Goal: Task Accomplishment & Management: Use online tool/utility

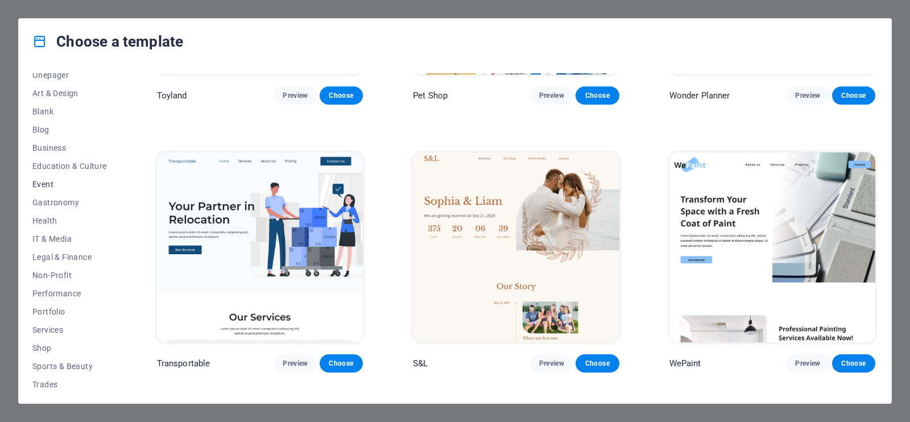
scroll to position [156, 0]
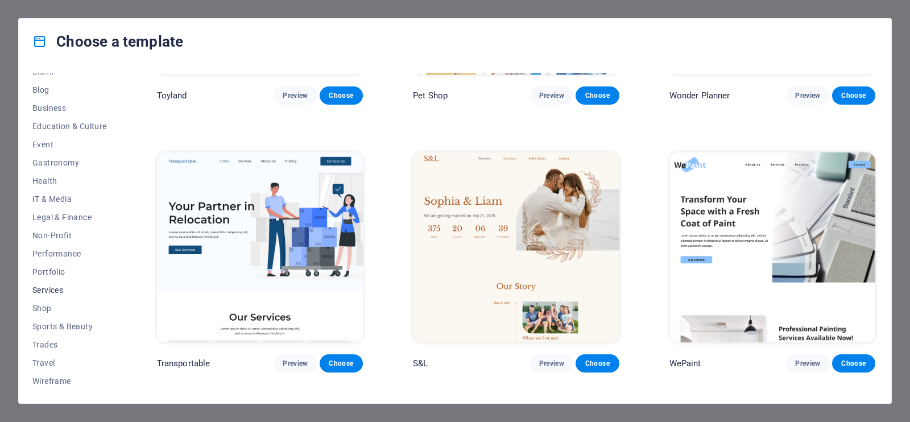
click at [51, 286] on span "Services" at bounding box center [69, 290] width 75 height 9
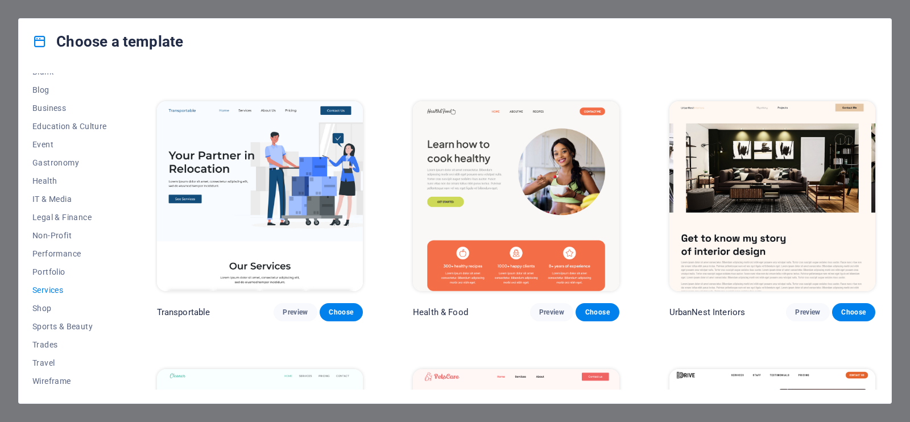
scroll to position [427, 0]
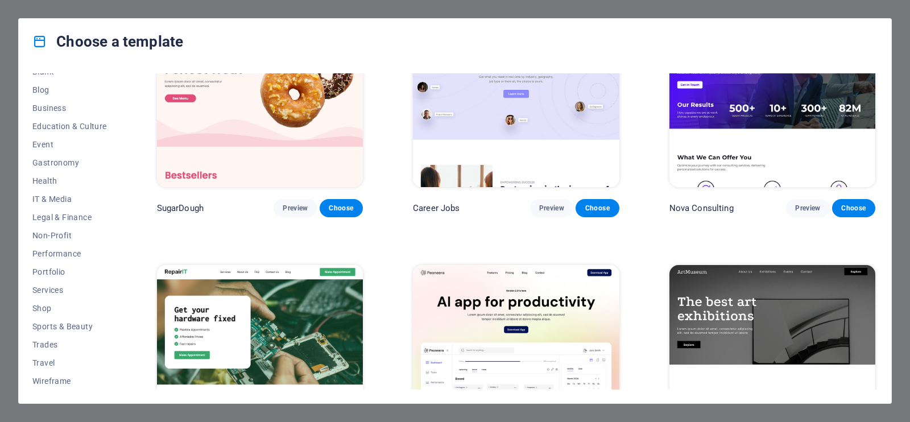
scroll to position [213, 0]
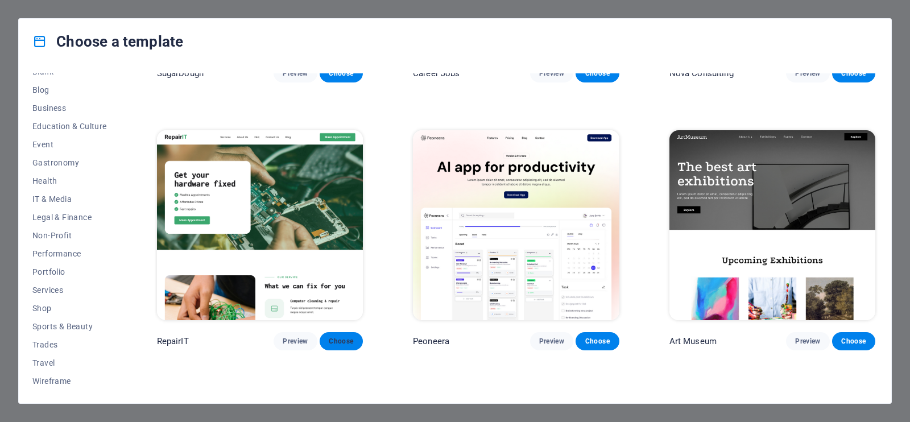
click at [343, 338] on span "Choose" at bounding box center [341, 341] width 25 height 9
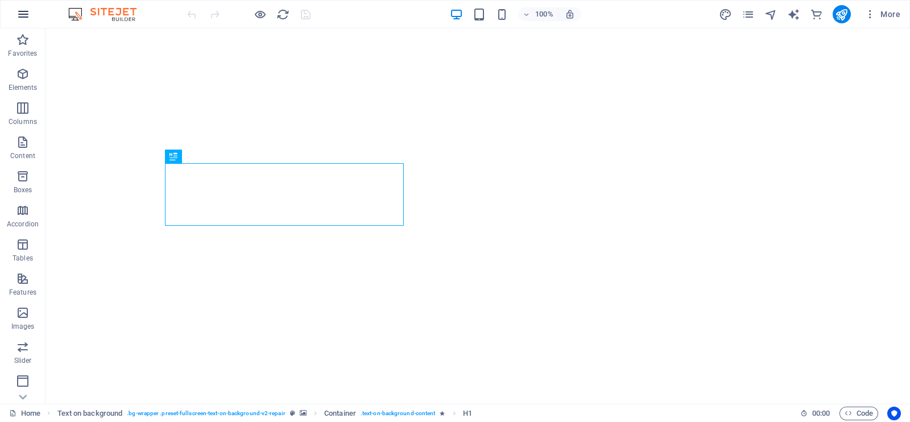
click at [30, 7] on icon "button" at bounding box center [23, 14] width 14 height 14
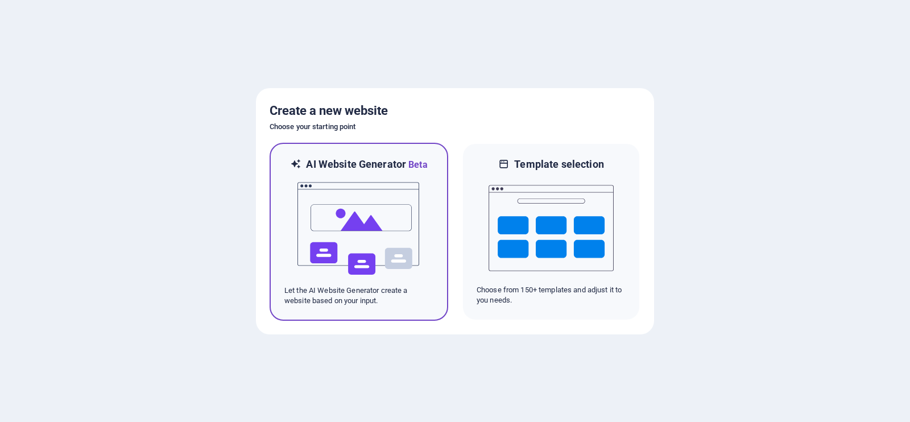
click at [392, 263] on img at bounding box center [358, 229] width 125 height 114
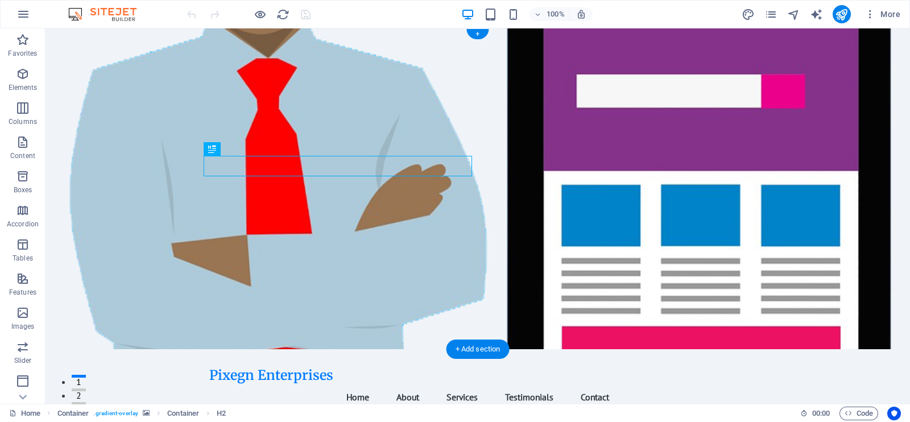
click at [639, 166] on figure at bounding box center [478, 188] width 865 height 321
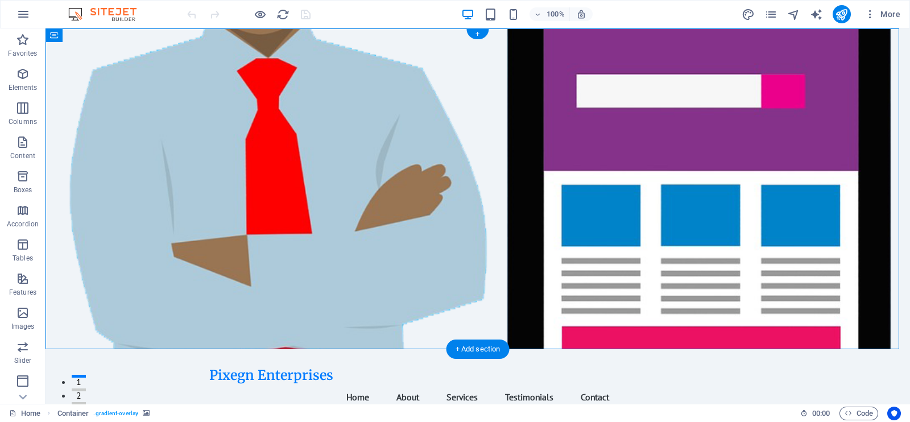
click at [646, 196] on figure at bounding box center [478, 188] width 865 height 321
select select "header"
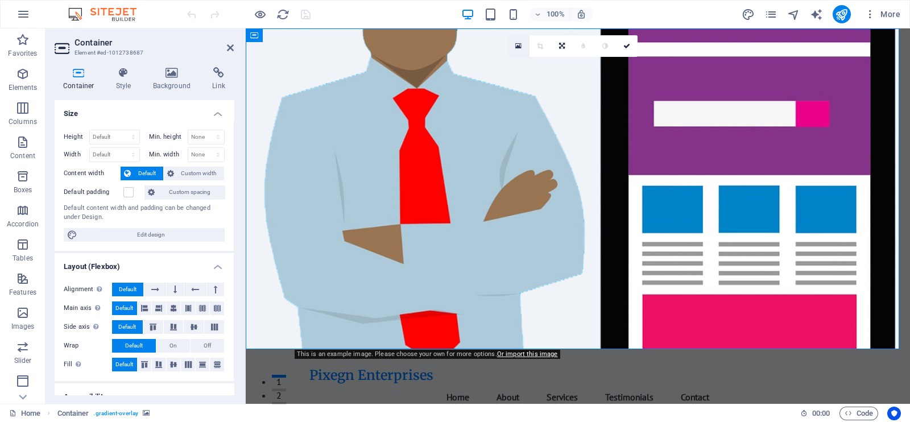
click at [516, 40] on link at bounding box center [519, 46] width 22 height 22
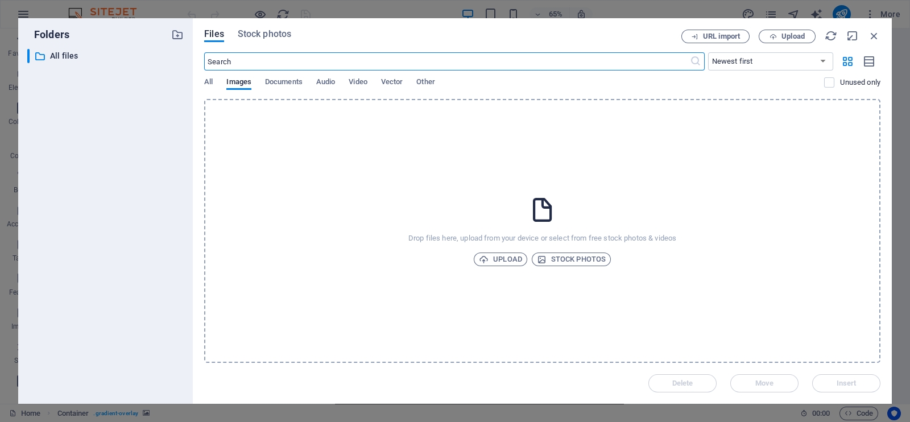
click at [526, 205] on div "Drop files here, upload from your device or select from free stock photos & vid…" at bounding box center [542, 231] width 676 height 264
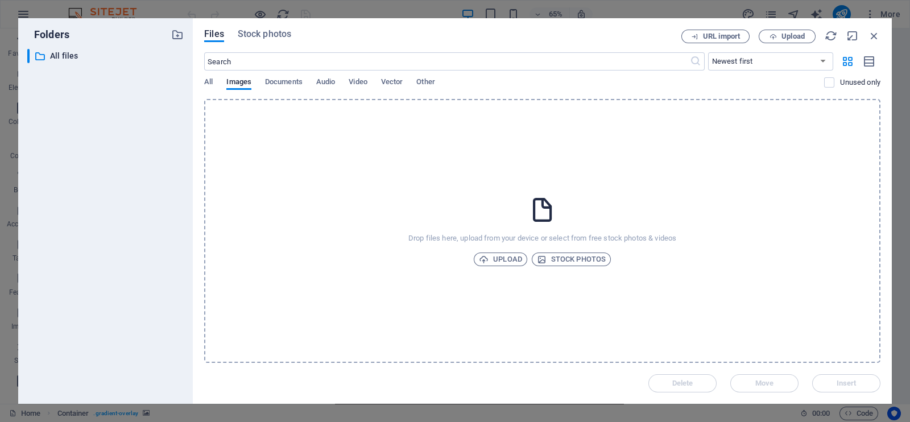
click at [493, 274] on div "Drop files here, upload from your device or select from free stock photos & vid…" at bounding box center [542, 231] width 676 height 264
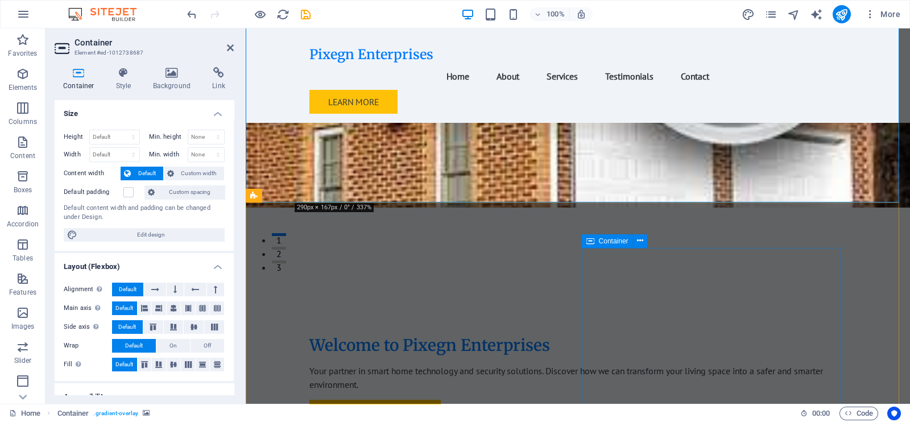
scroll to position [284, 0]
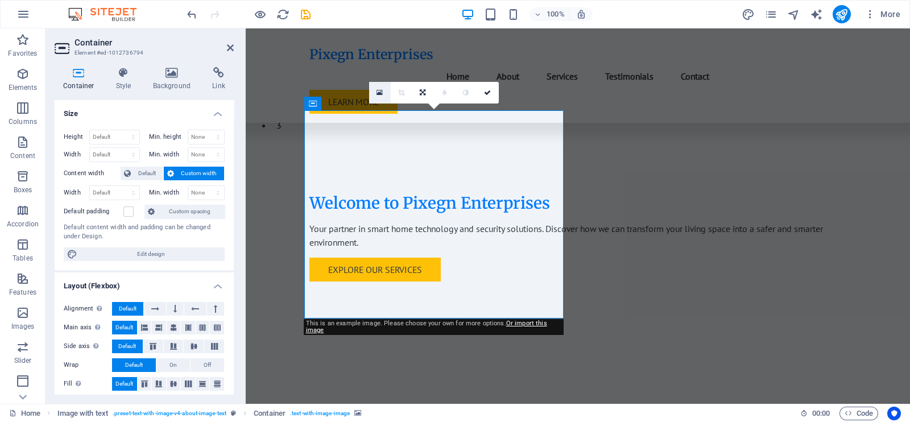
click at [378, 96] on icon at bounding box center [380, 93] width 6 height 8
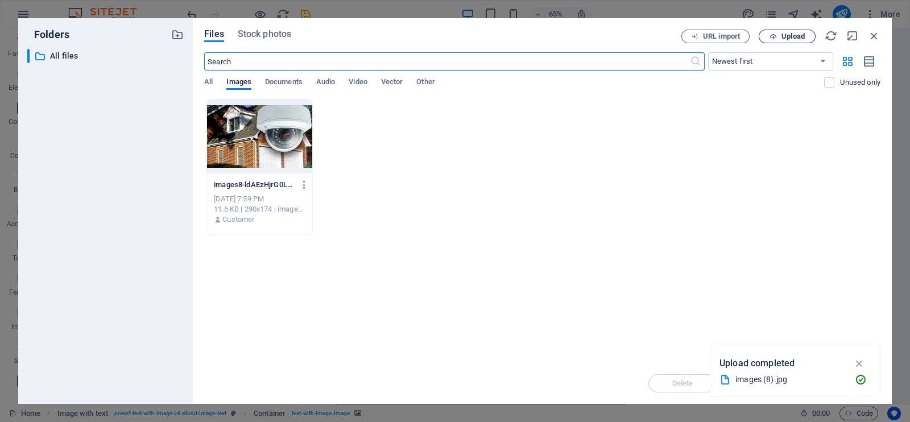
click at [727, 40] on span "Upload" at bounding box center [792, 36] width 23 height 7
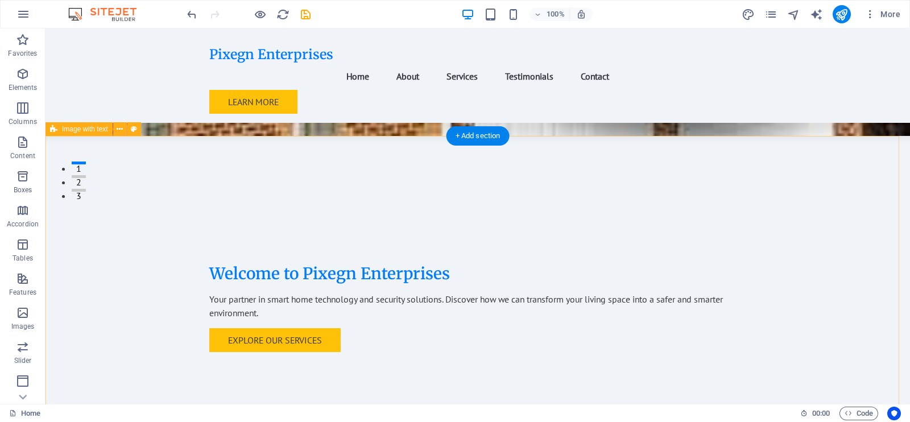
scroll to position [0, 0]
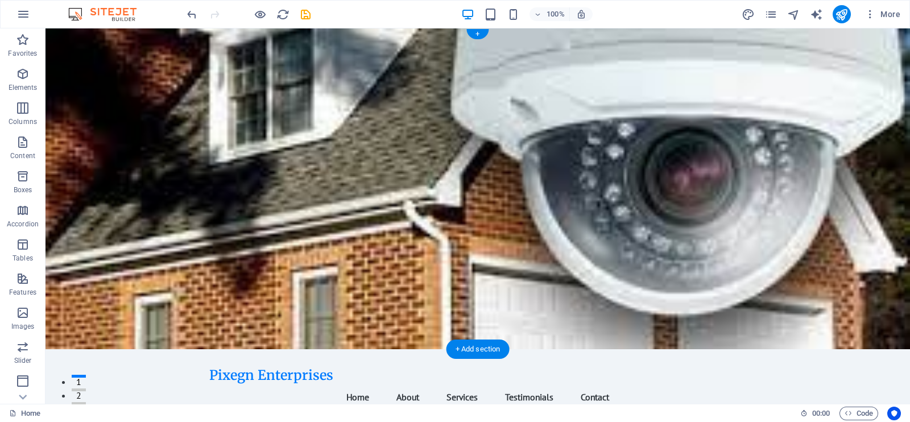
click at [639, 214] on figure at bounding box center [478, 188] width 865 height 321
select select "header"
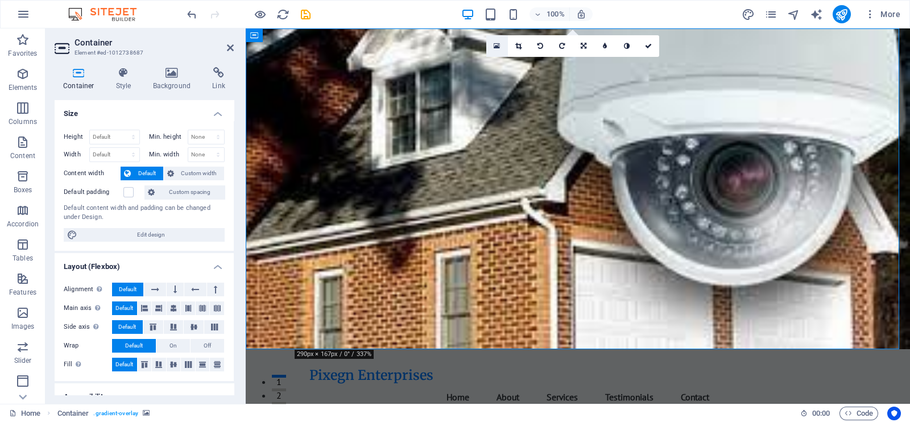
click at [495, 49] on link at bounding box center [497, 46] width 22 height 22
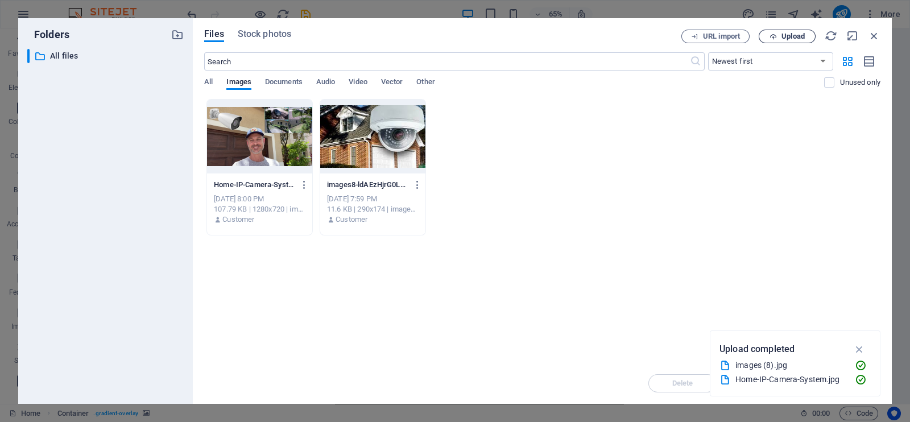
click at [727, 39] on span "Upload" at bounding box center [792, 36] width 23 height 7
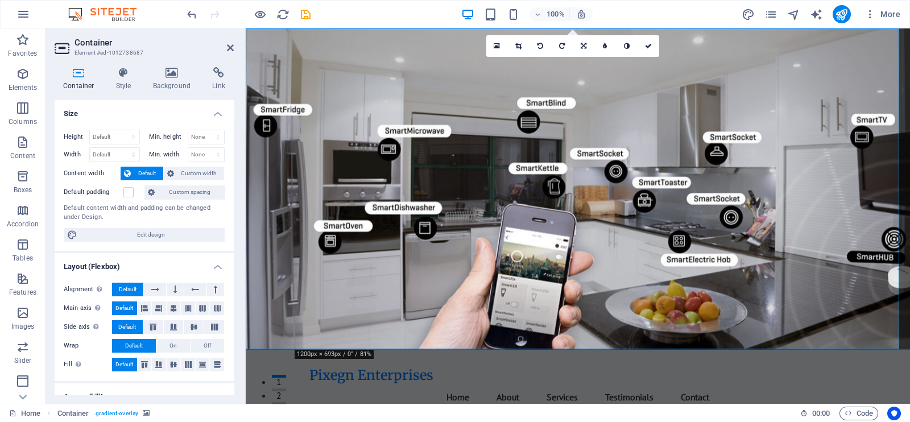
drag, startPoint x: 737, startPoint y: 240, endPoint x: 781, endPoint y: 231, distance: 45.8
click at [727, 231] on figure at bounding box center [578, 188] width 664 height 321
click at [727, 18] on icon "publish" at bounding box center [841, 14] width 13 height 13
checkbox input "false"
